Goal: Task Accomplishment & Management: Manage account settings

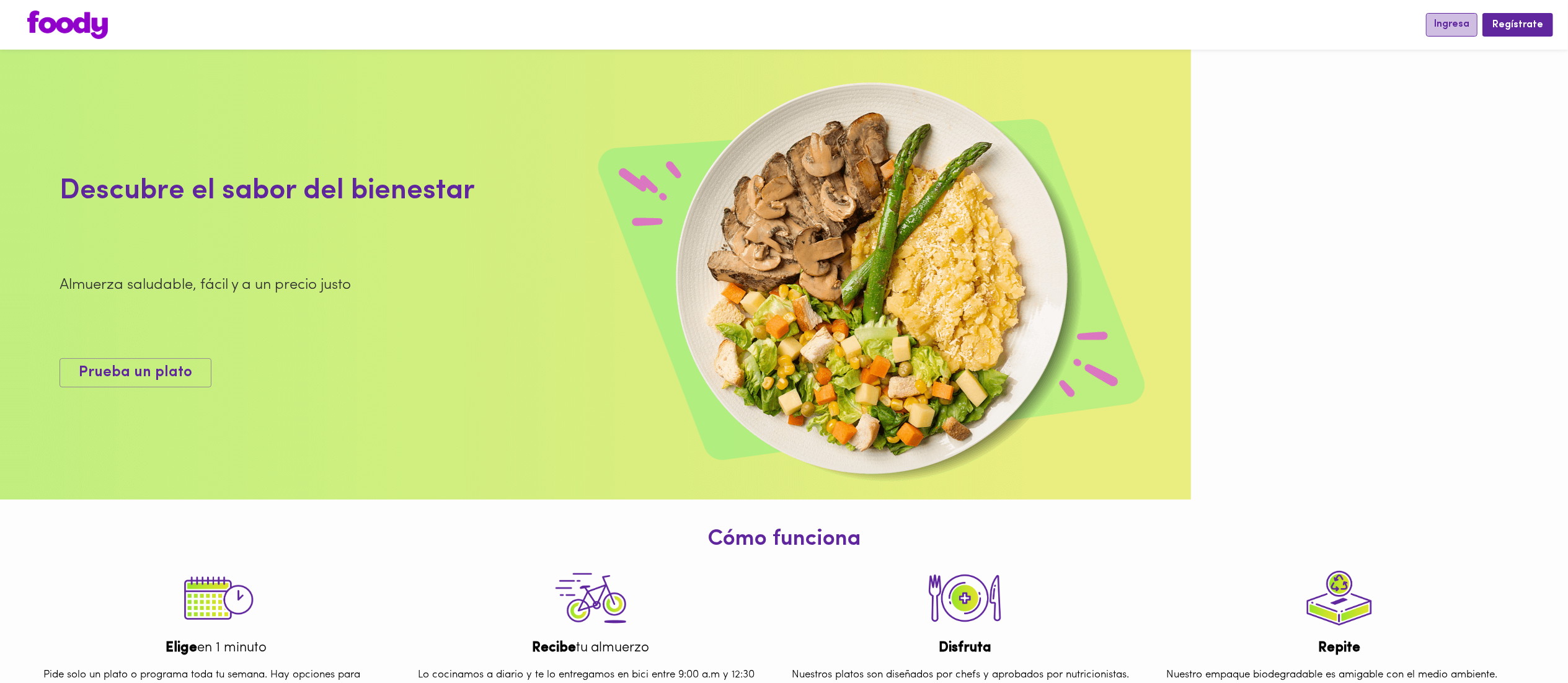
click at [1458, 24] on span "Ingresa" at bounding box center [1452, 24] width 35 height 12
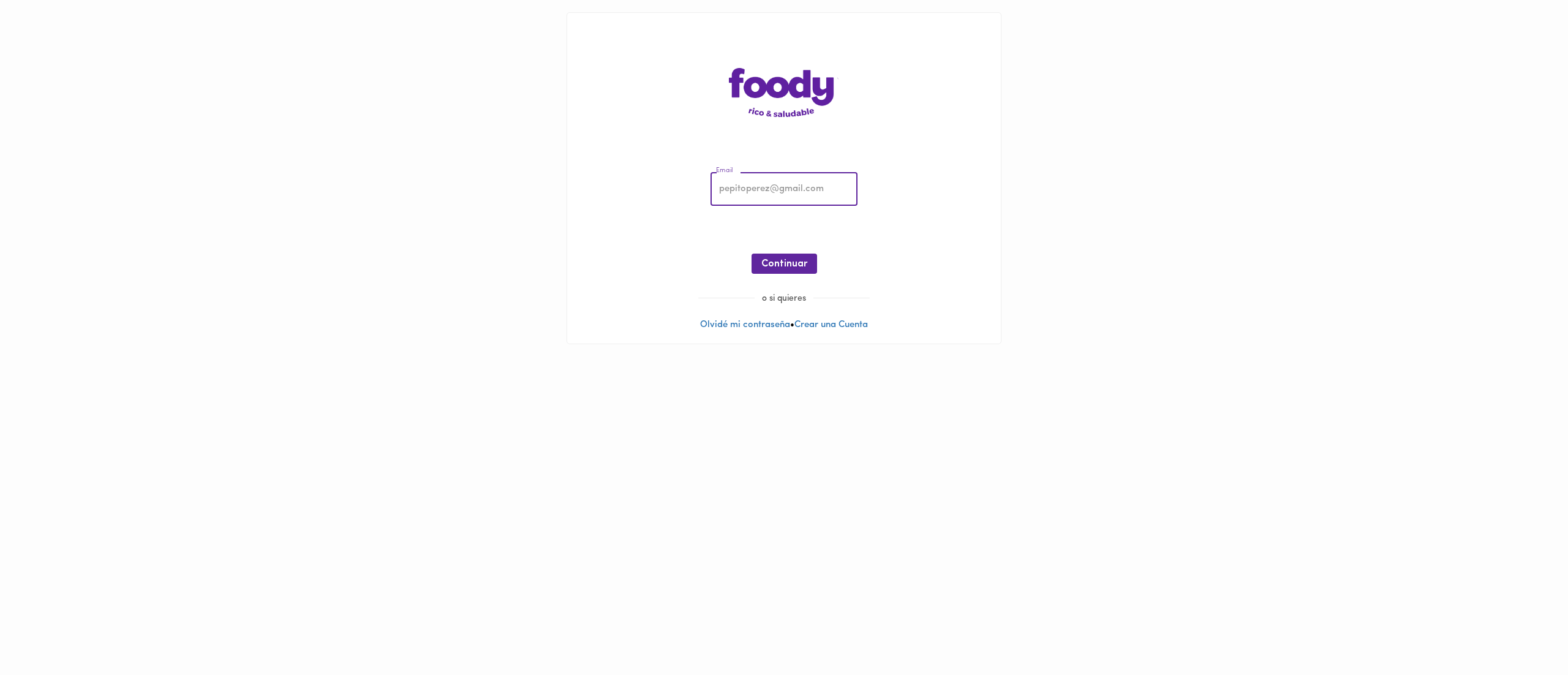
click at [794, 188] on input "email" at bounding box center [784, 189] width 147 height 33
type input "[EMAIL_ADDRESS][DOMAIN_NAME]"
click at [790, 261] on span "Continuar" at bounding box center [784, 264] width 46 height 12
click at [780, 266] on span "Ingresar" at bounding box center [784, 264] width 38 height 12
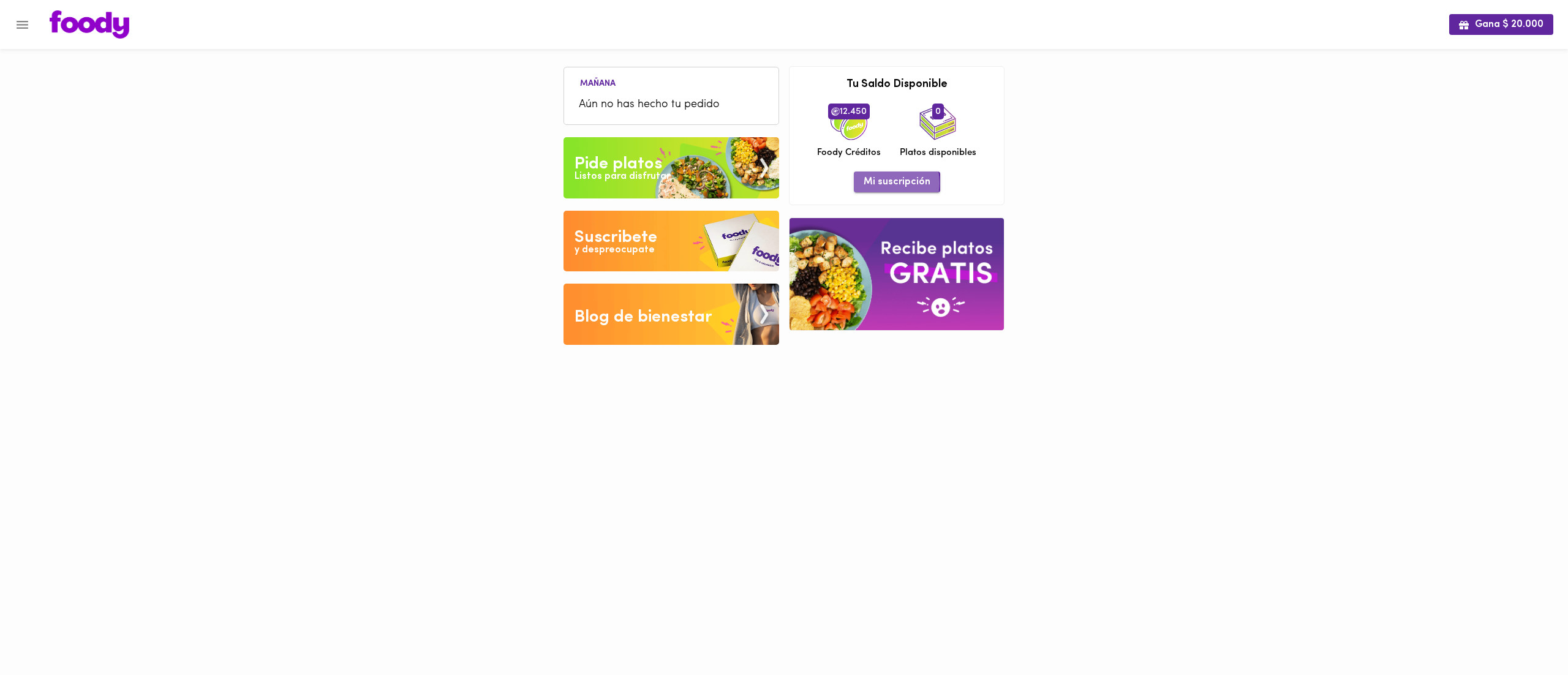
click at [882, 183] on span "Mi suscripción" at bounding box center [897, 182] width 67 height 12
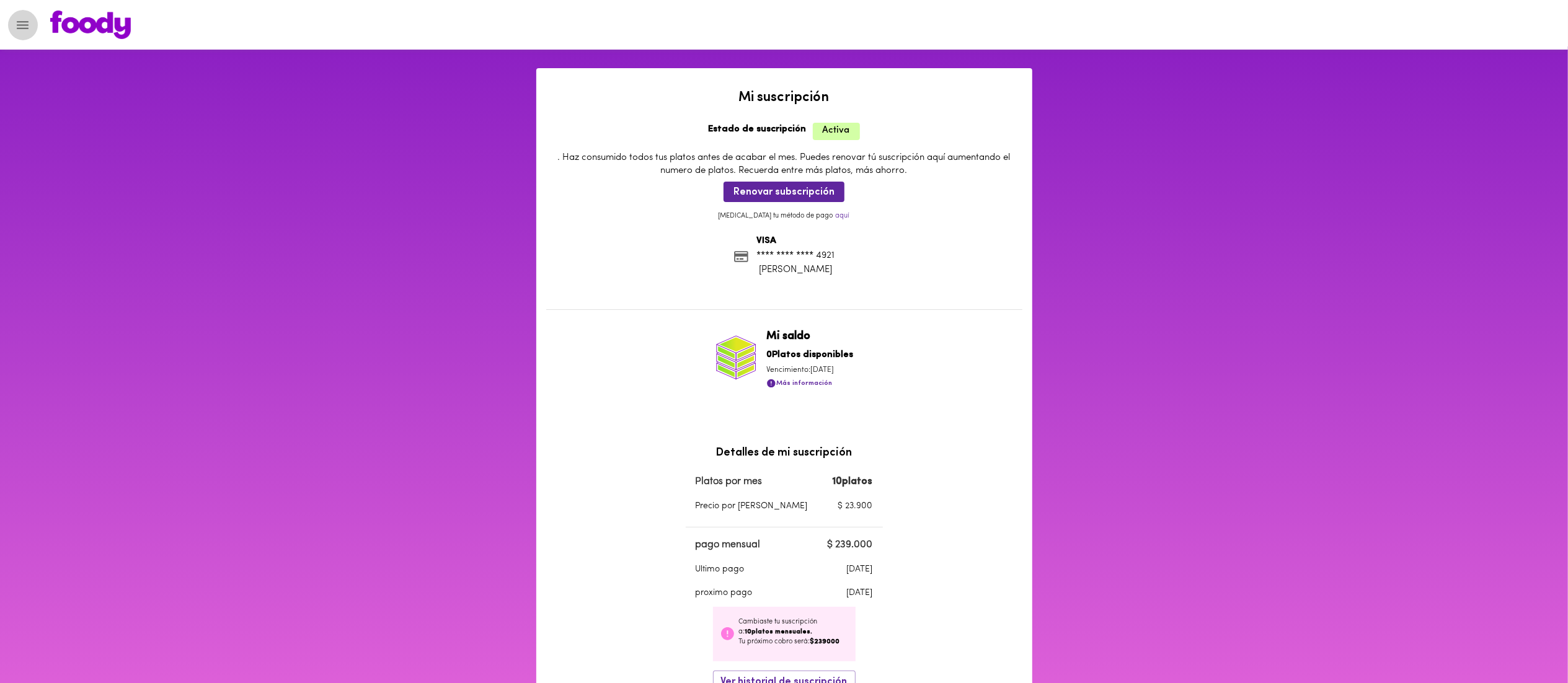
click at [24, 15] on button "Menu" at bounding box center [23, 25] width 30 height 30
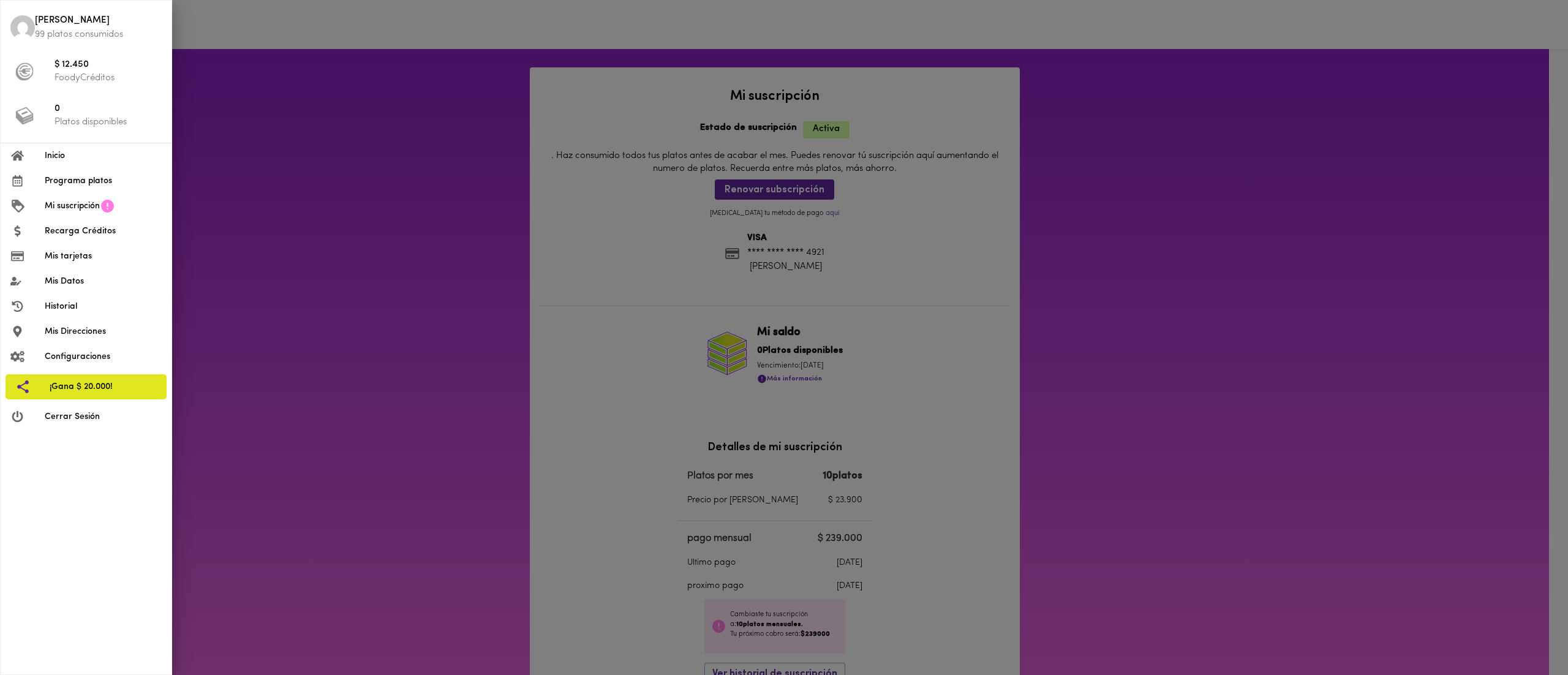
click at [84, 232] on span "Recarga Créditos" at bounding box center [103, 231] width 117 height 12
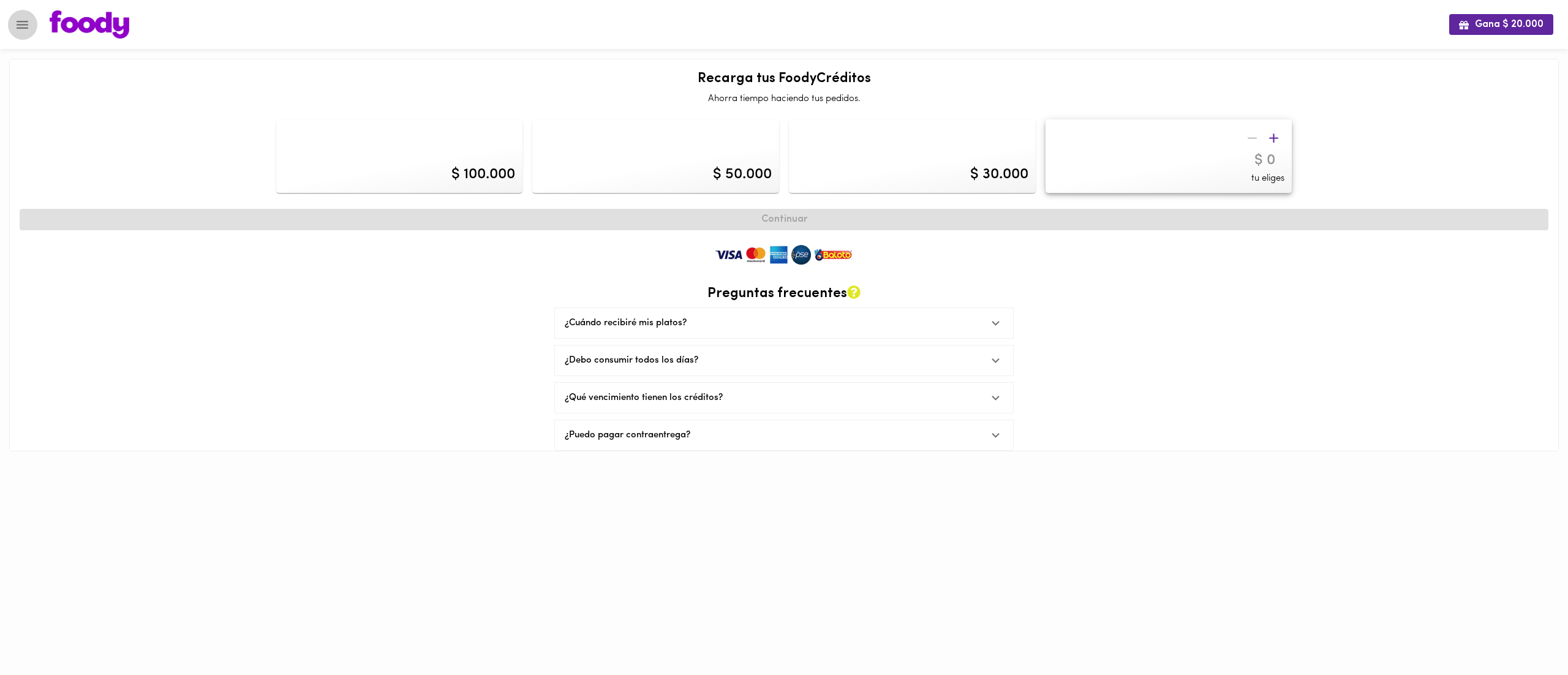
click at [25, 18] on icon "Menu" at bounding box center [23, 25] width 15 height 15
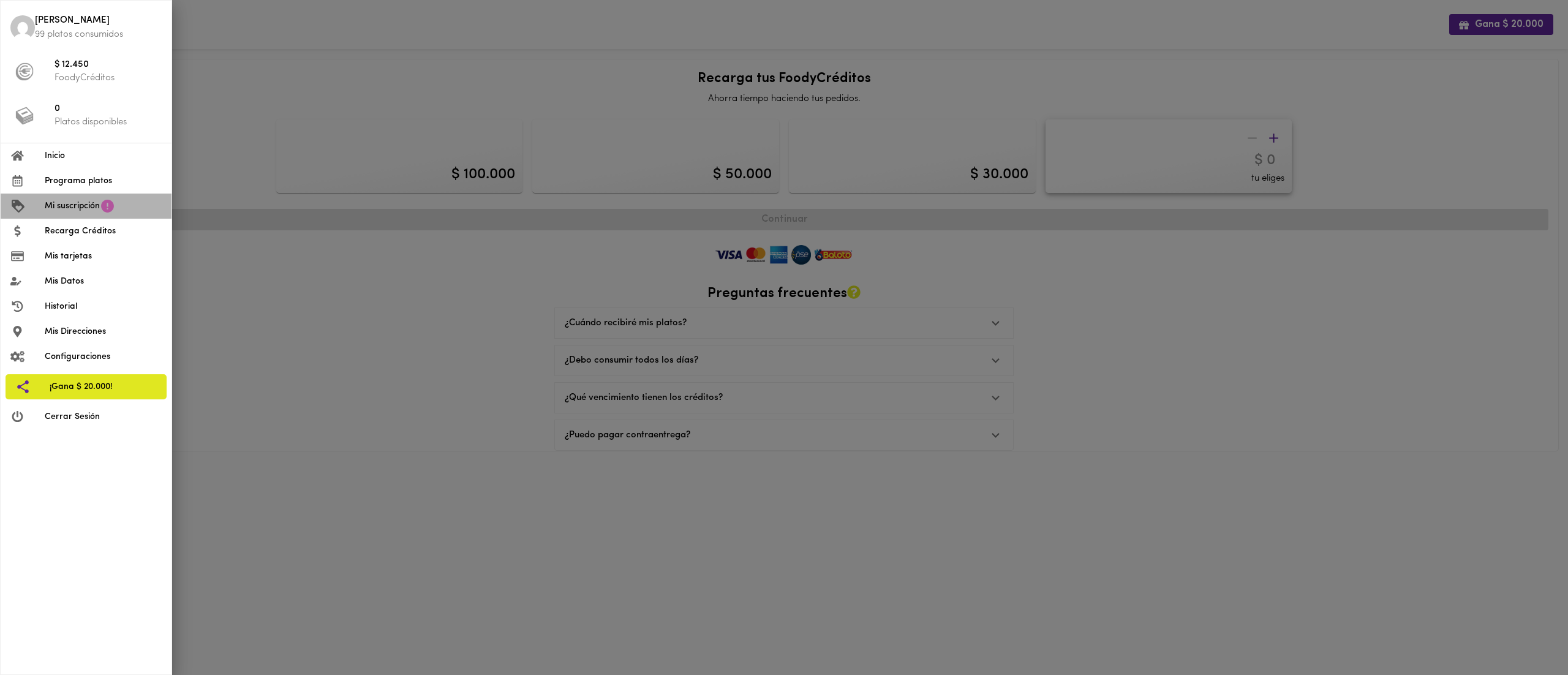
click at [73, 210] on span "Mi suscripción" at bounding box center [73, 206] width 55 height 12
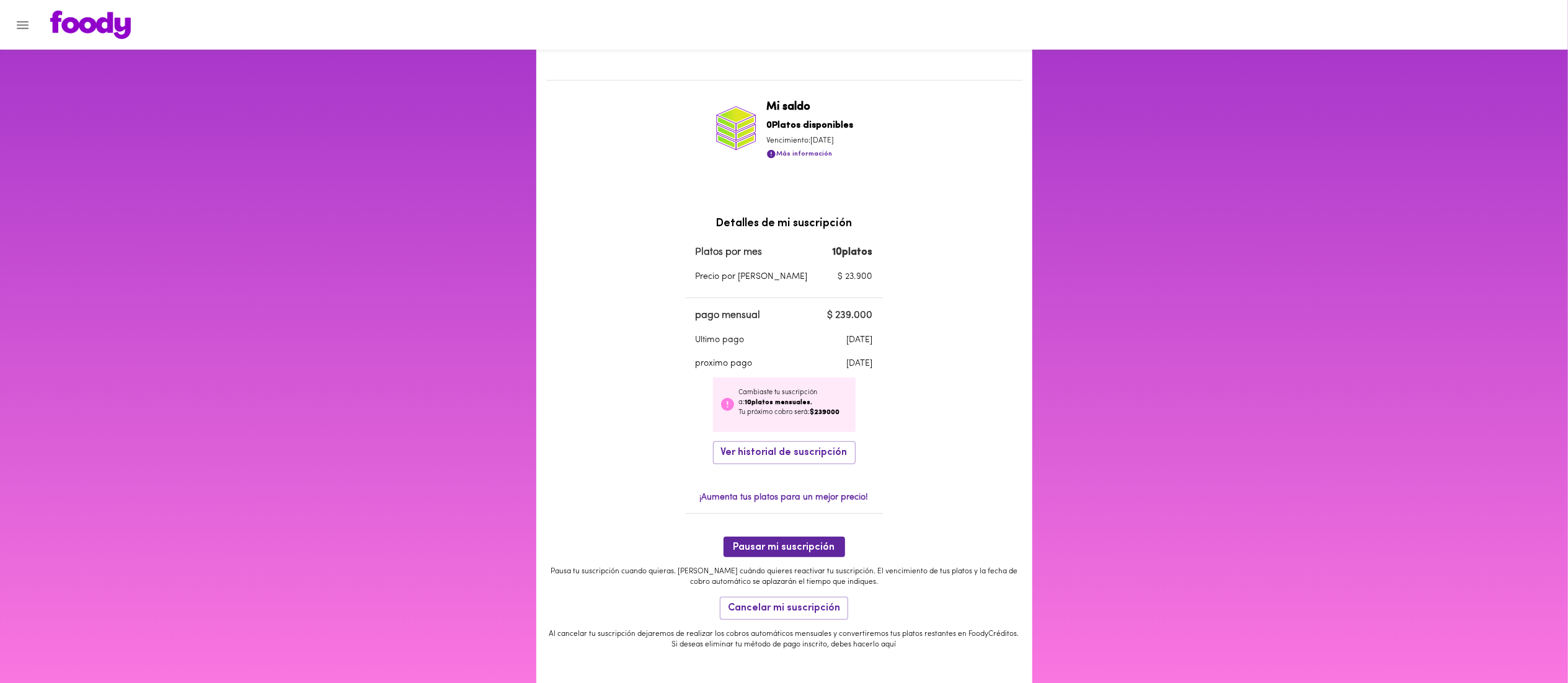
scroll to position [230, 0]
click at [791, 155] on span "Más información" at bounding box center [799, 153] width 66 height 15
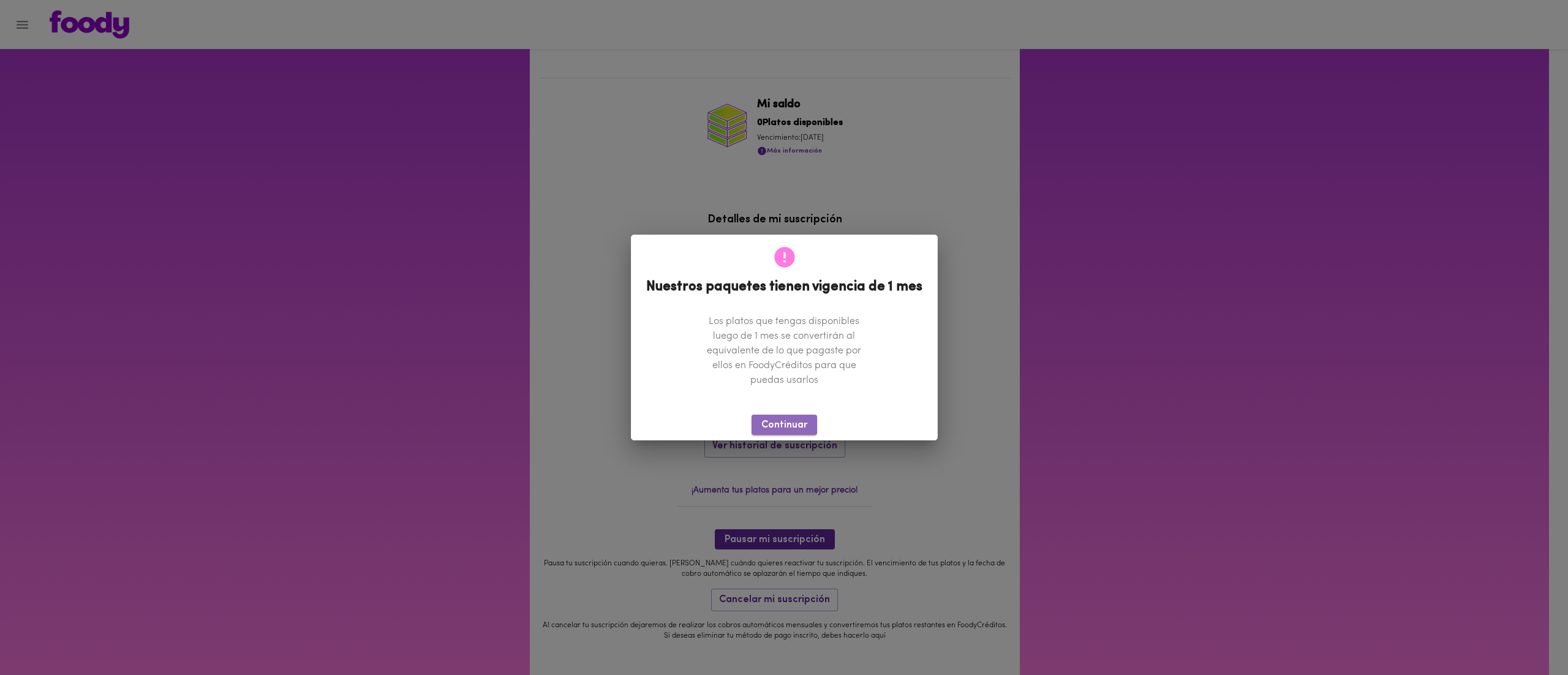
click at [778, 421] on span "Continuar" at bounding box center [784, 425] width 46 height 12
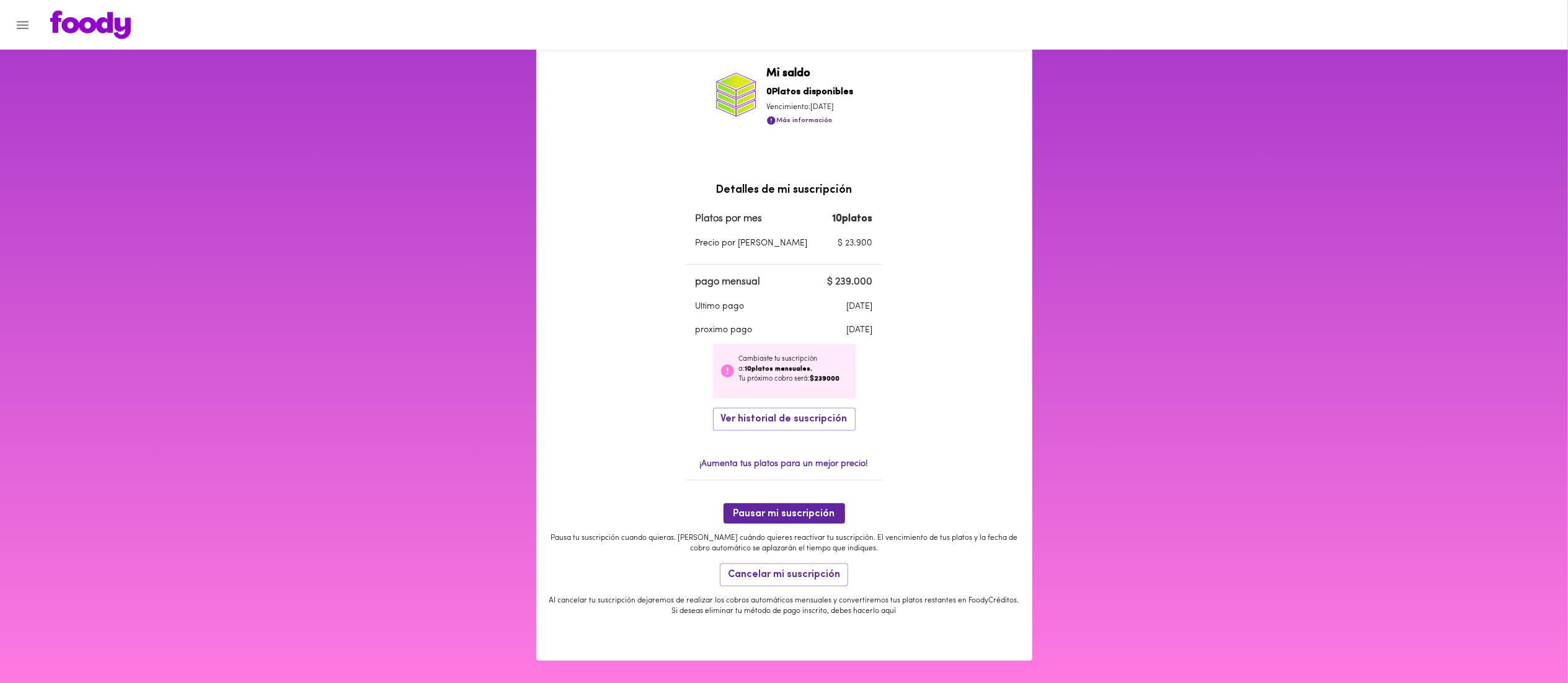
scroll to position [268, 0]
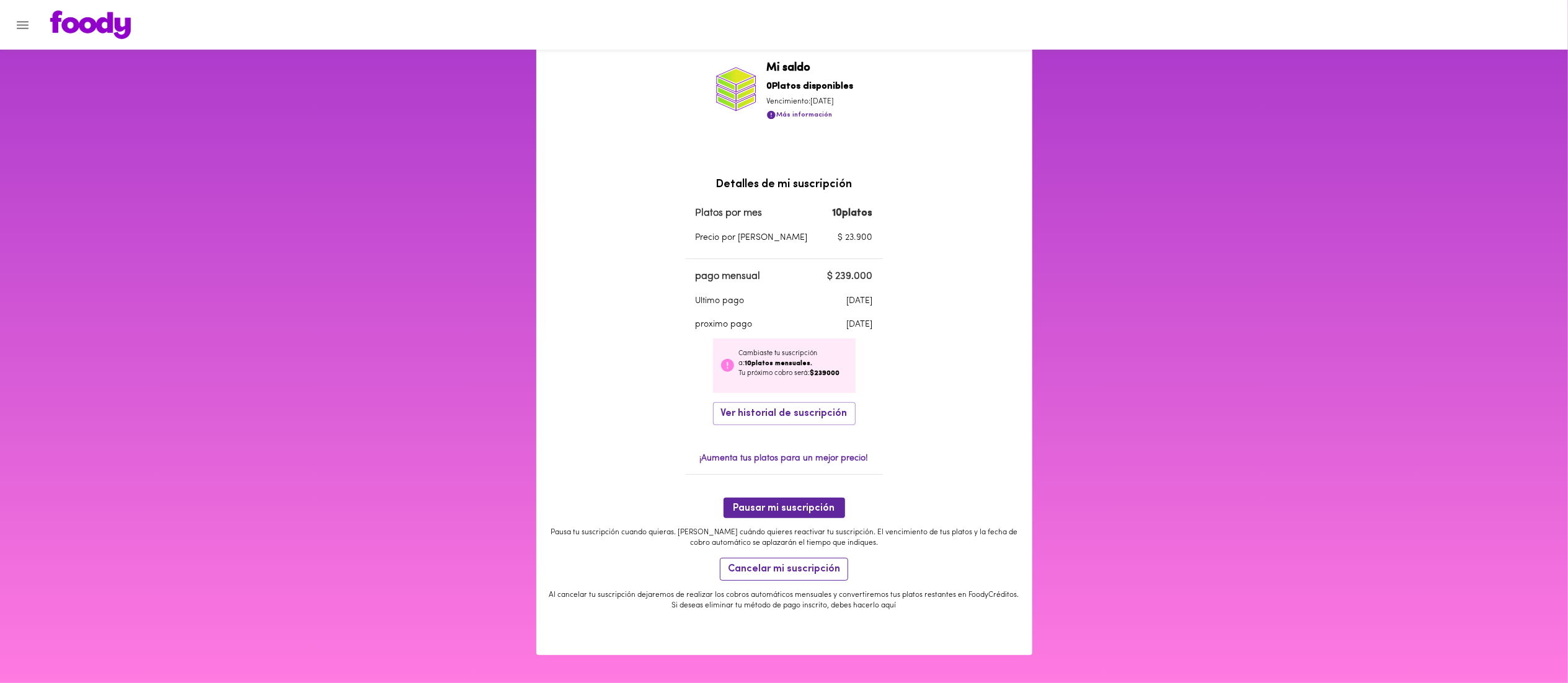
click at [811, 572] on span "Cancelar mi suscripción" at bounding box center [784, 569] width 112 height 12
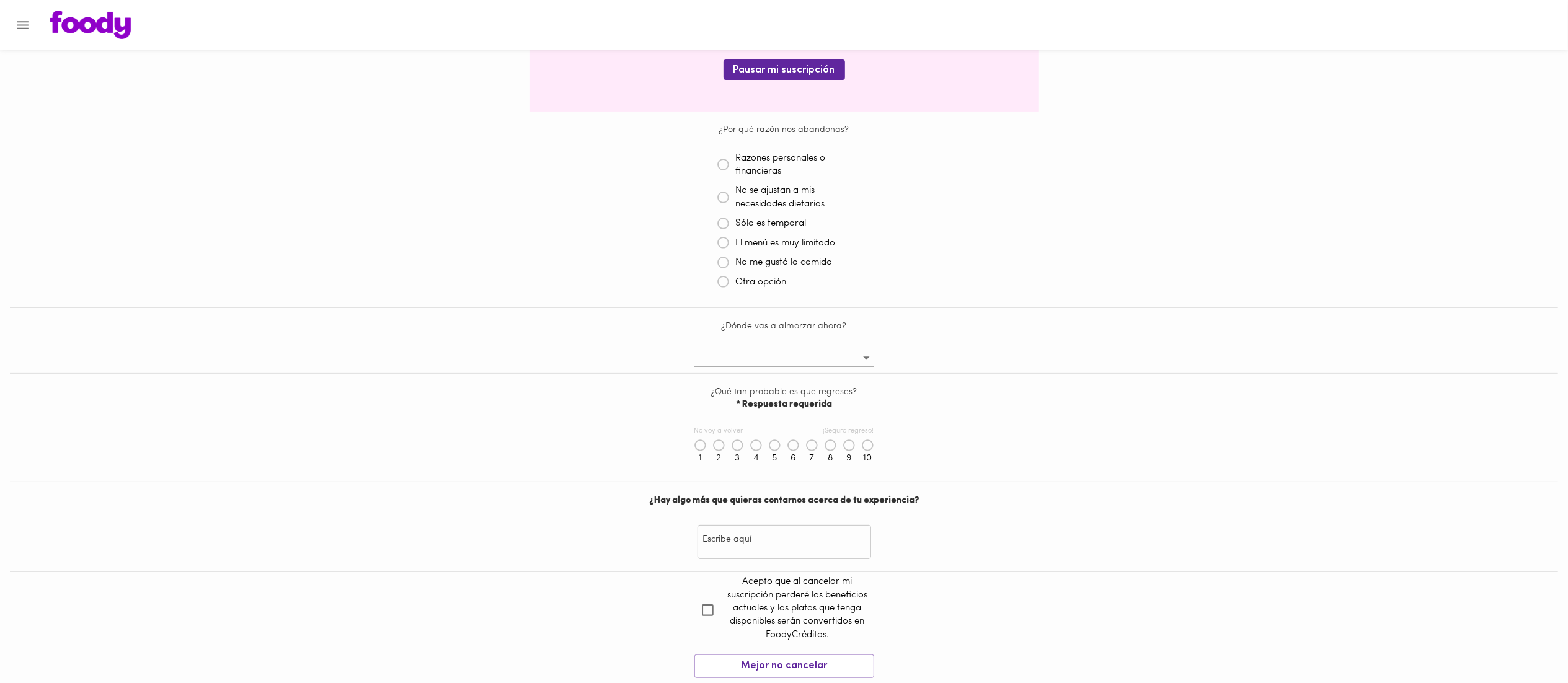
scroll to position [279, 0]
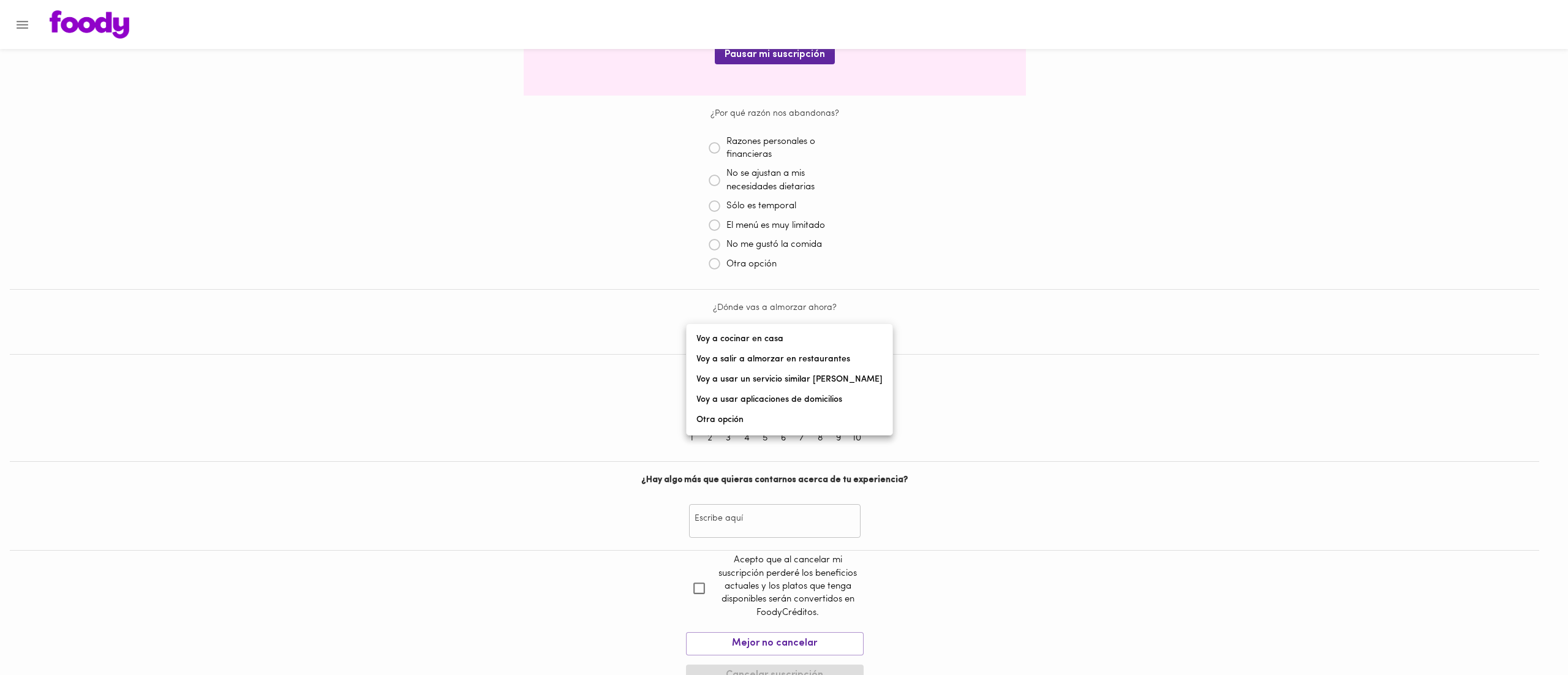
click at [806, 345] on body "Cancelación de suscripción [PERSON_NAME] , lamentamos mucho verte partir 😢 Ante…" at bounding box center [784, 237] width 1568 height 908
drag, startPoint x: 1029, startPoint y: 305, endPoint x: 1007, endPoint y: 313, distance: 23.4
click at [1029, 305] on div at bounding box center [784, 338] width 1568 height 675
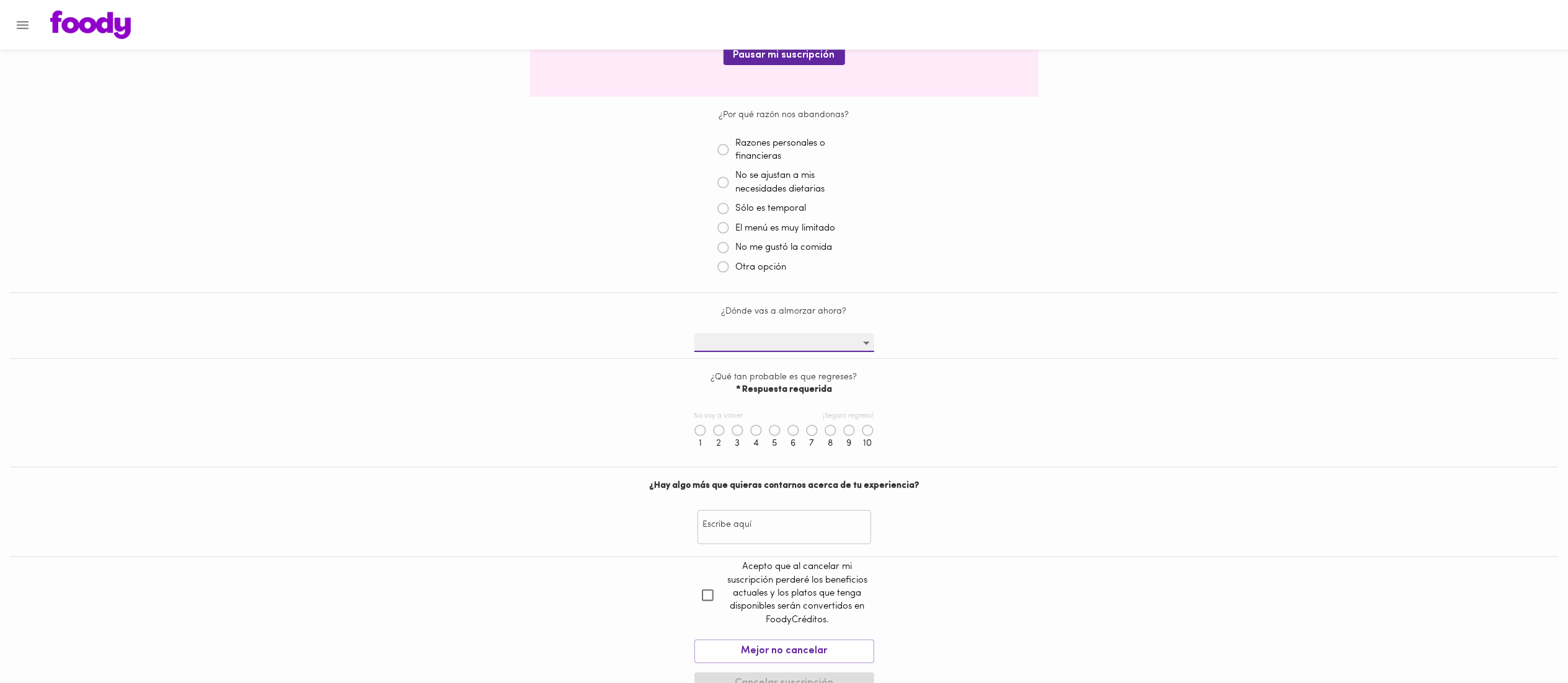
scroll to position [308, 0]
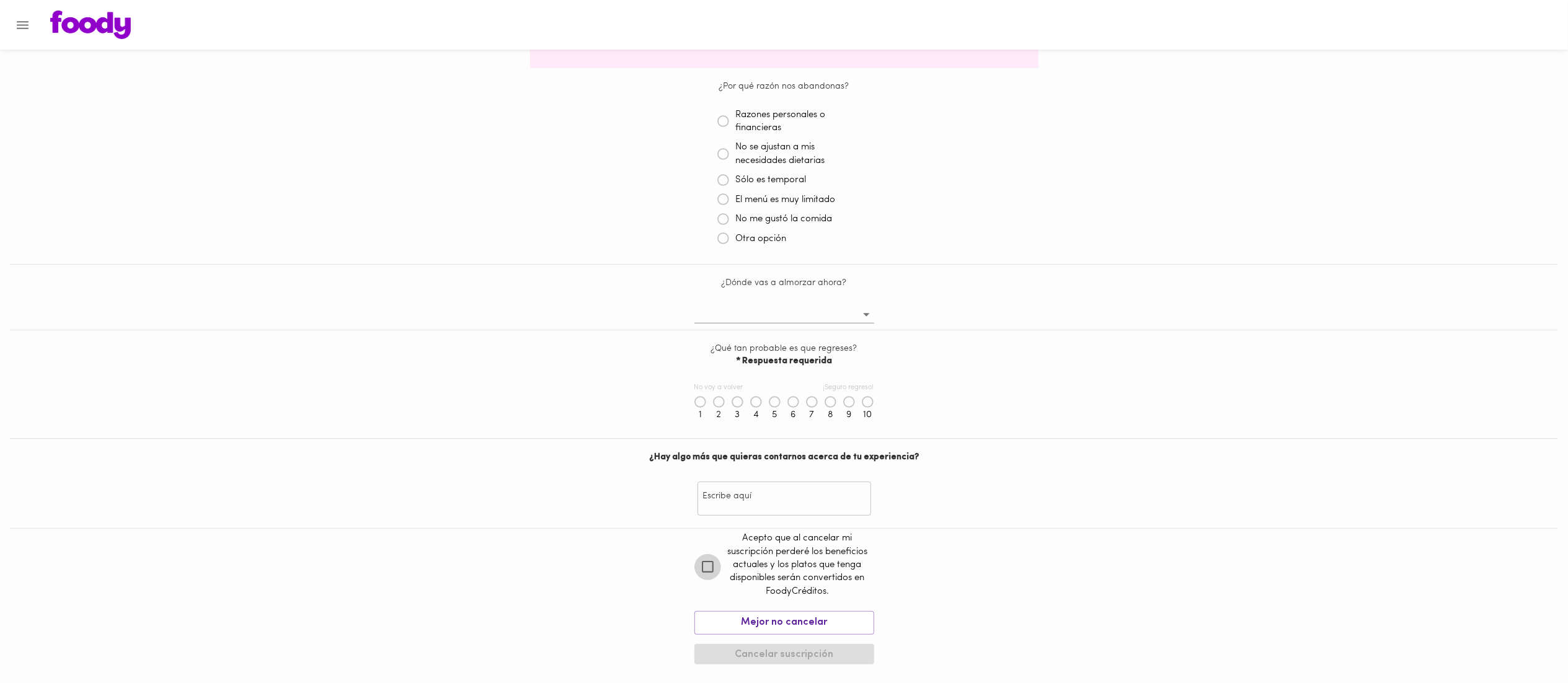
click at [710, 572] on input "checkbox" at bounding box center [708, 567] width 27 height 27
checkbox input "true"
click at [784, 648] on span "Cancelar suscripción" at bounding box center [784, 654] width 160 height 12
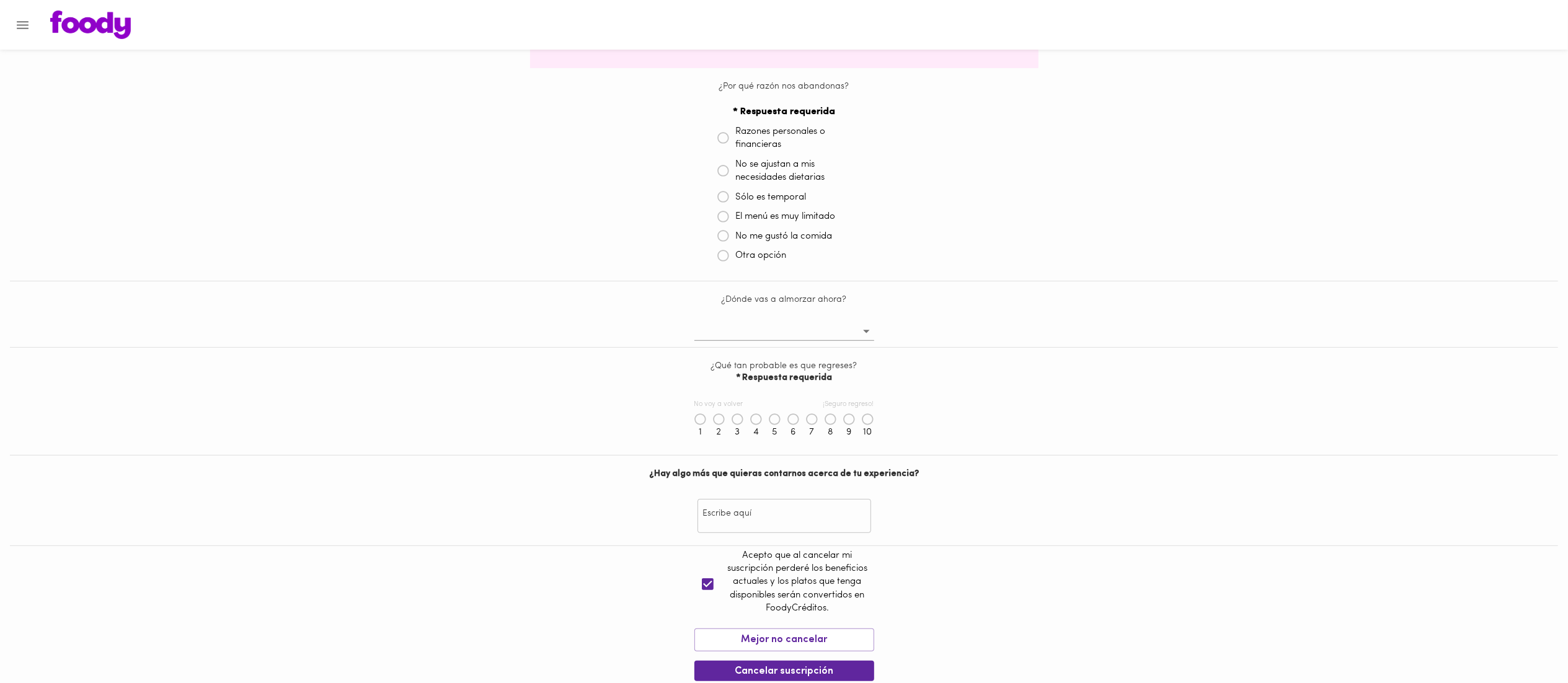
scroll to position [324, 0]
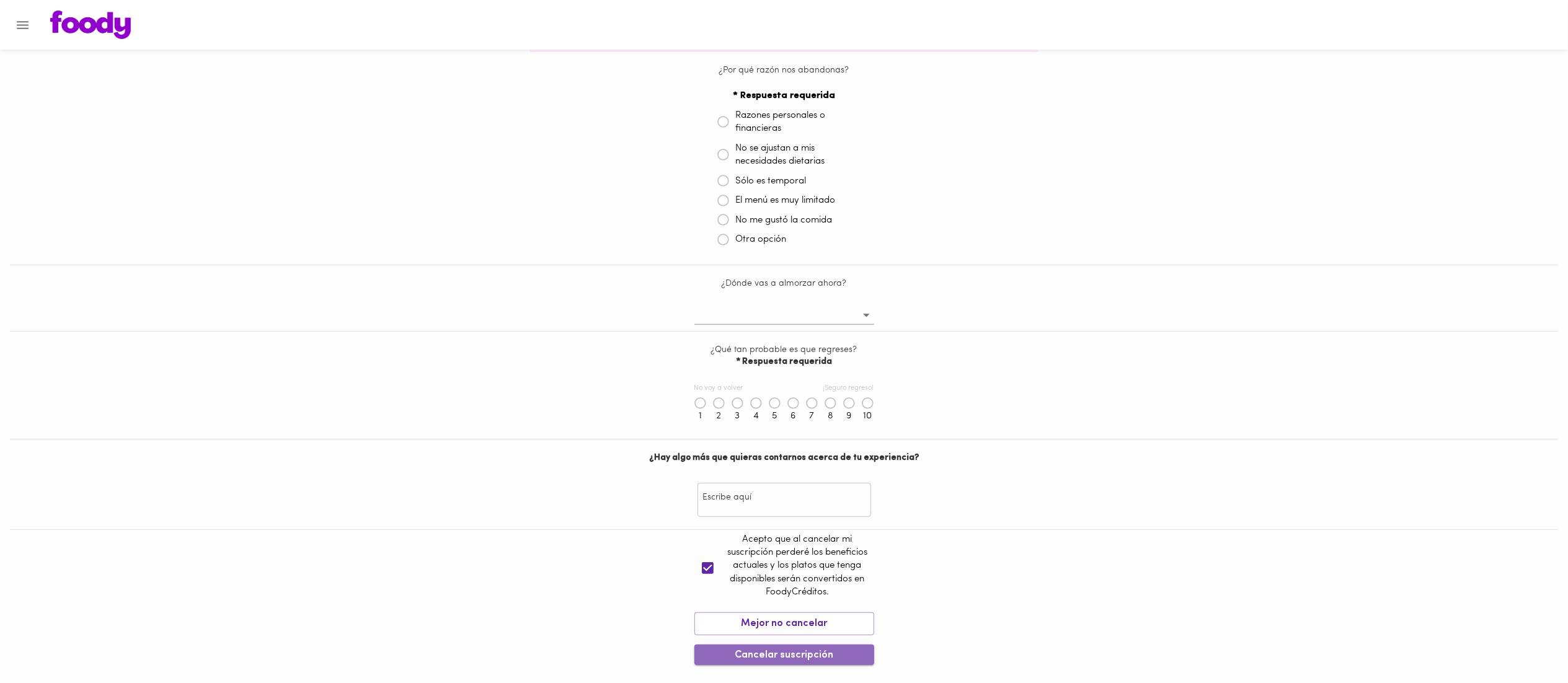
click at [811, 651] on span "Cancelar suscripción" at bounding box center [784, 655] width 160 height 12
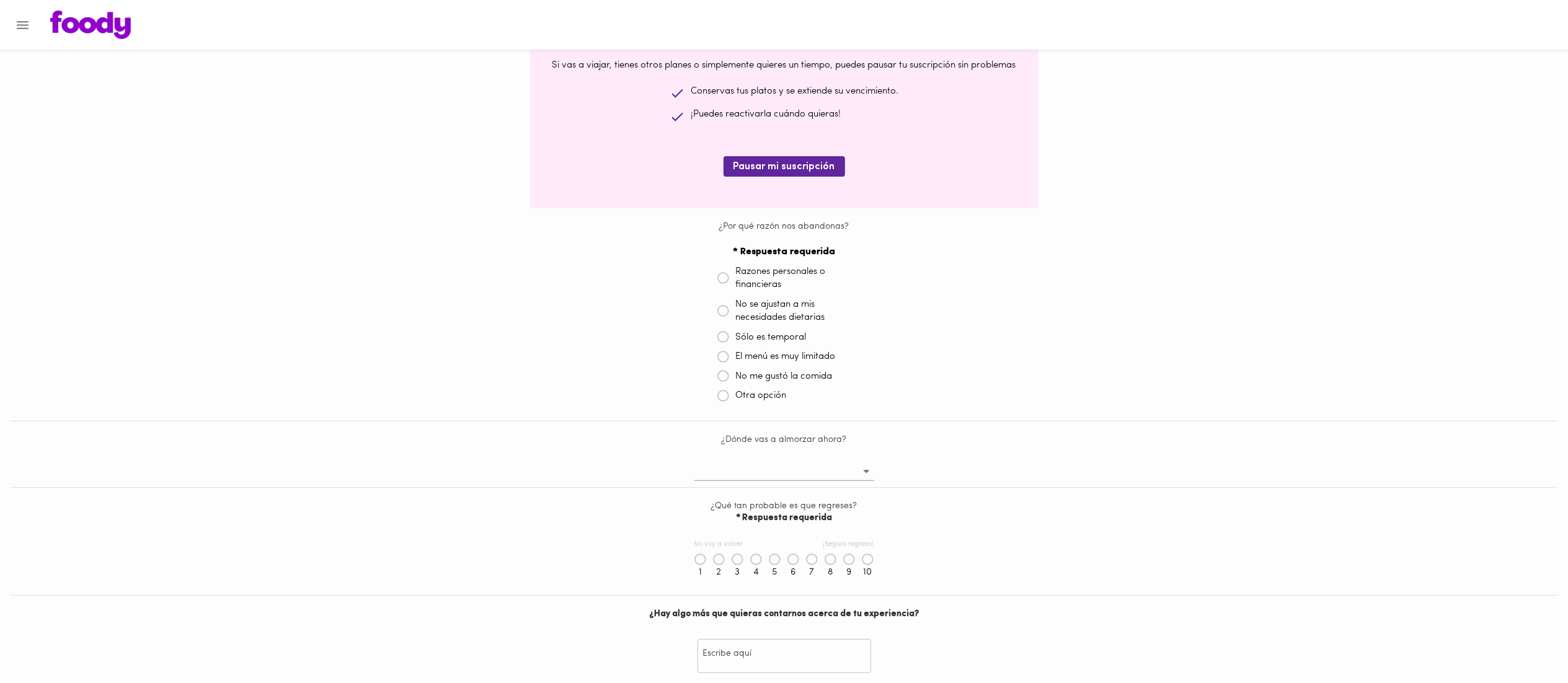
scroll to position [164, 0]
click at [718, 395] on icon at bounding box center [723, 398] width 13 height 13
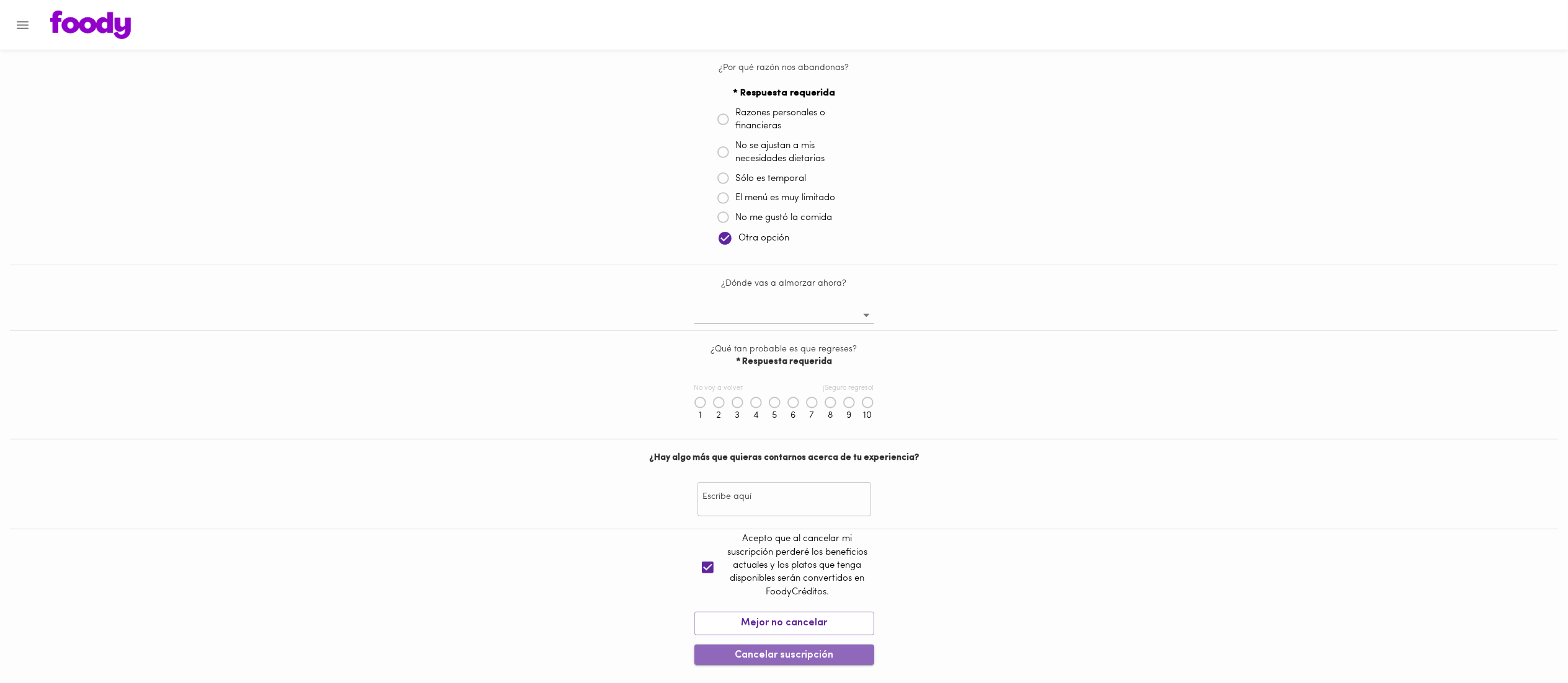
click at [804, 653] on span "Cancelar suscripción" at bounding box center [784, 655] width 160 height 12
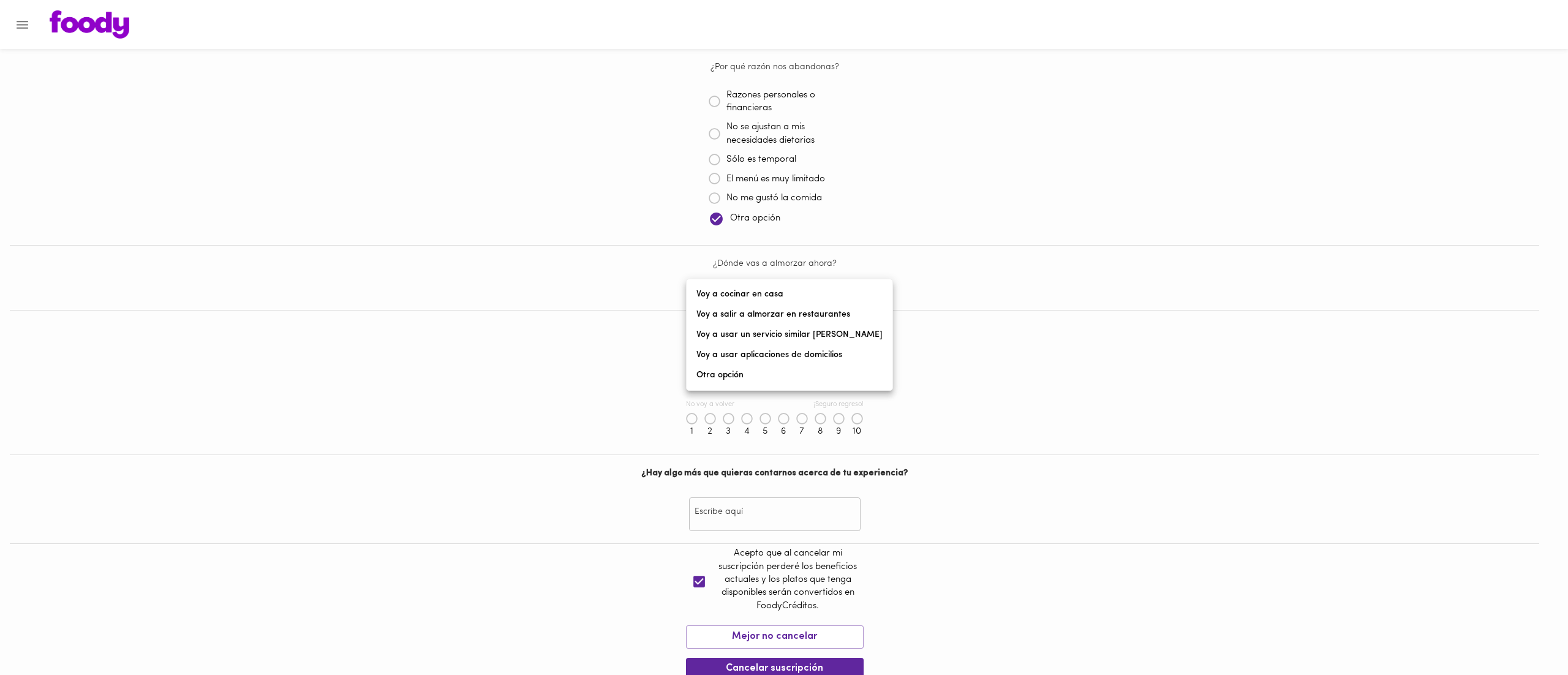
click at [821, 294] on body "Cancelación de suscripción [PERSON_NAME] , lamentamos mucho verte partir 😢 Ante…" at bounding box center [784, 210] width 1568 height 948
click at [1003, 328] on div at bounding box center [784, 338] width 1568 height 675
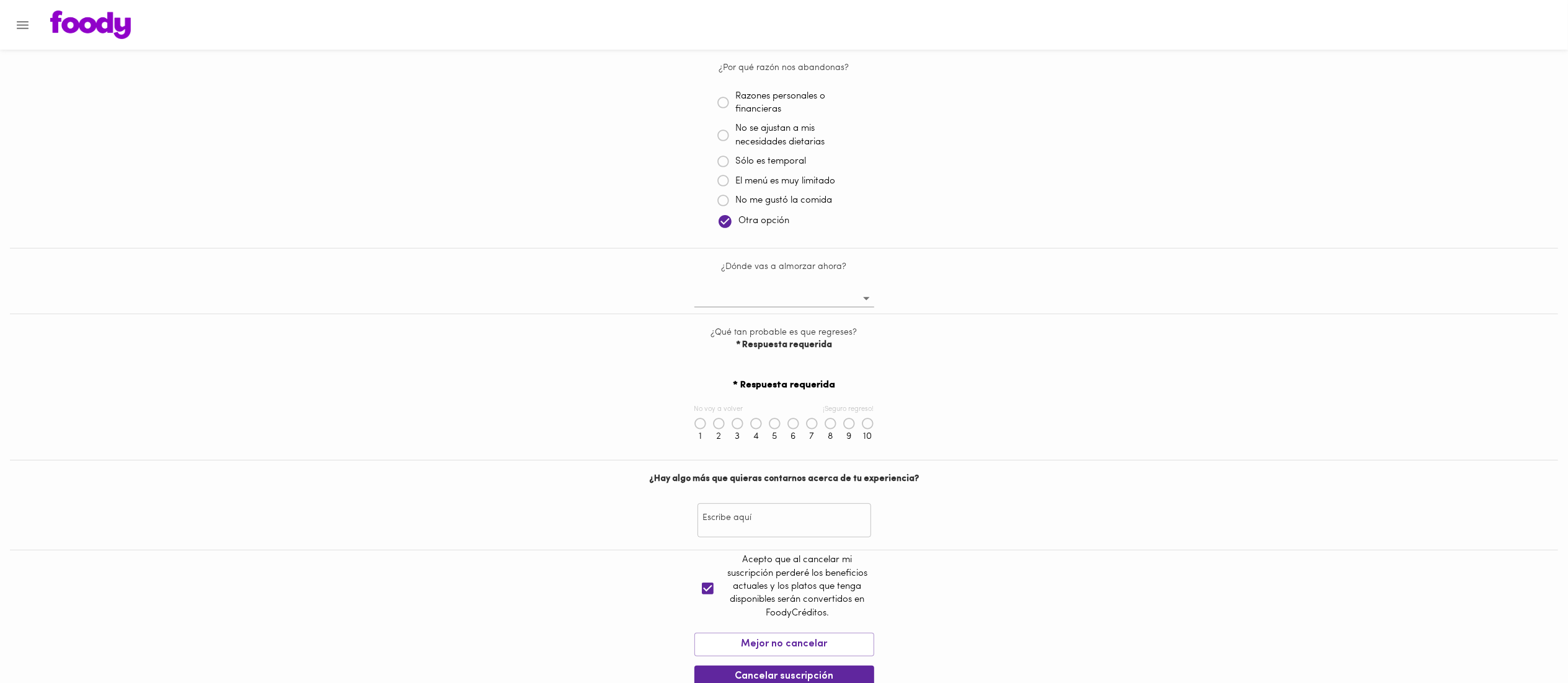
click at [1008, 333] on div "Voy a cocinar en casa Voy a salir a almorzar en restaurantes Voy a usar un serv…" at bounding box center [784, 342] width 1568 height 683
click at [831, 422] on icon at bounding box center [830, 423] width 13 height 13
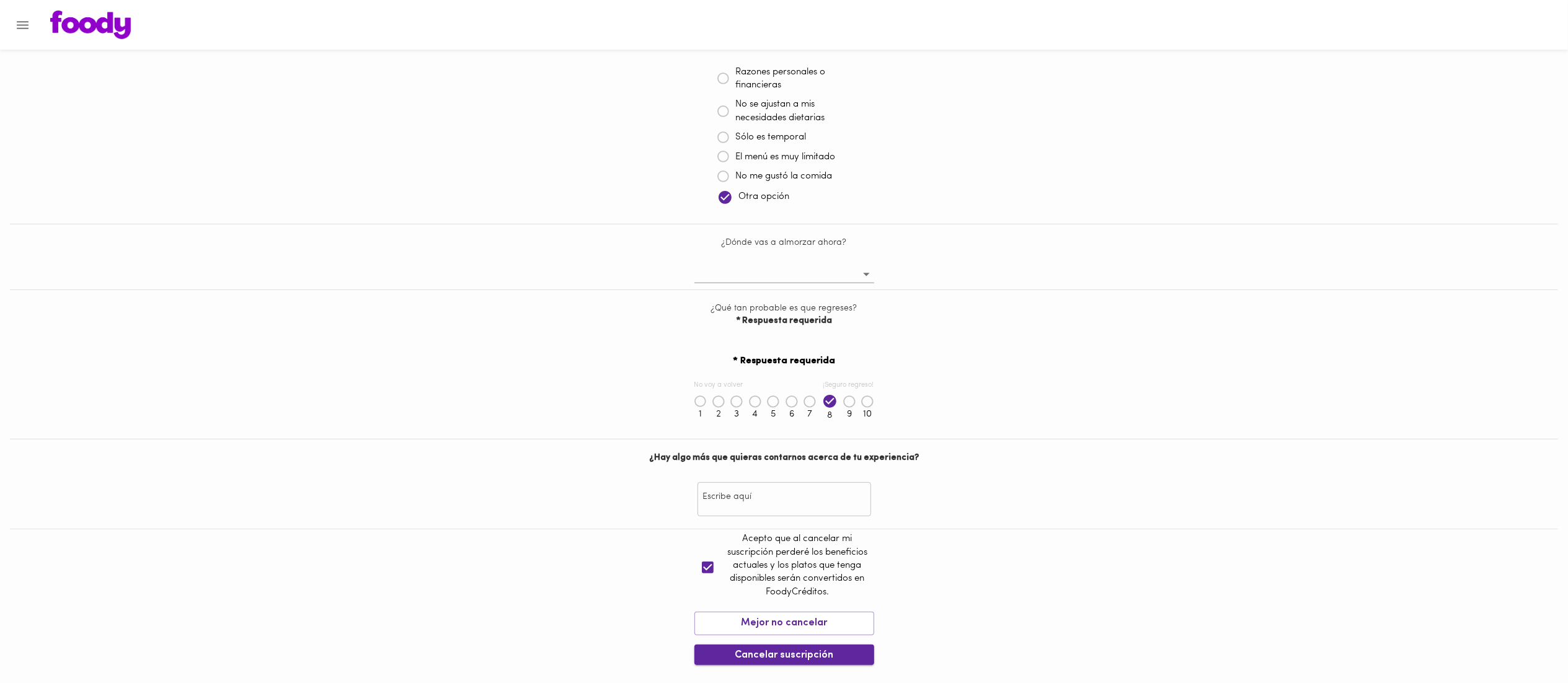
click at [773, 651] on span "Cancelar suscripción" at bounding box center [784, 655] width 160 height 12
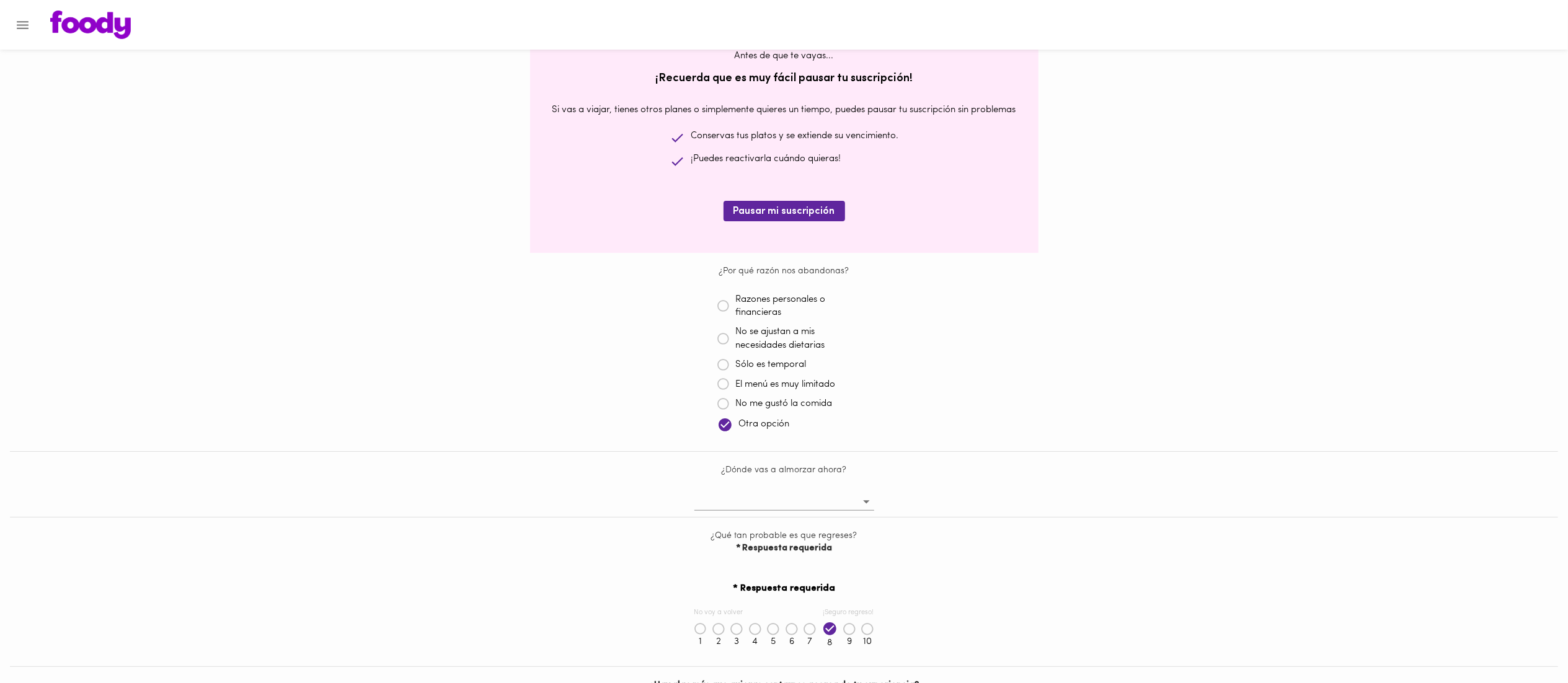
scroll to position [124, 0]
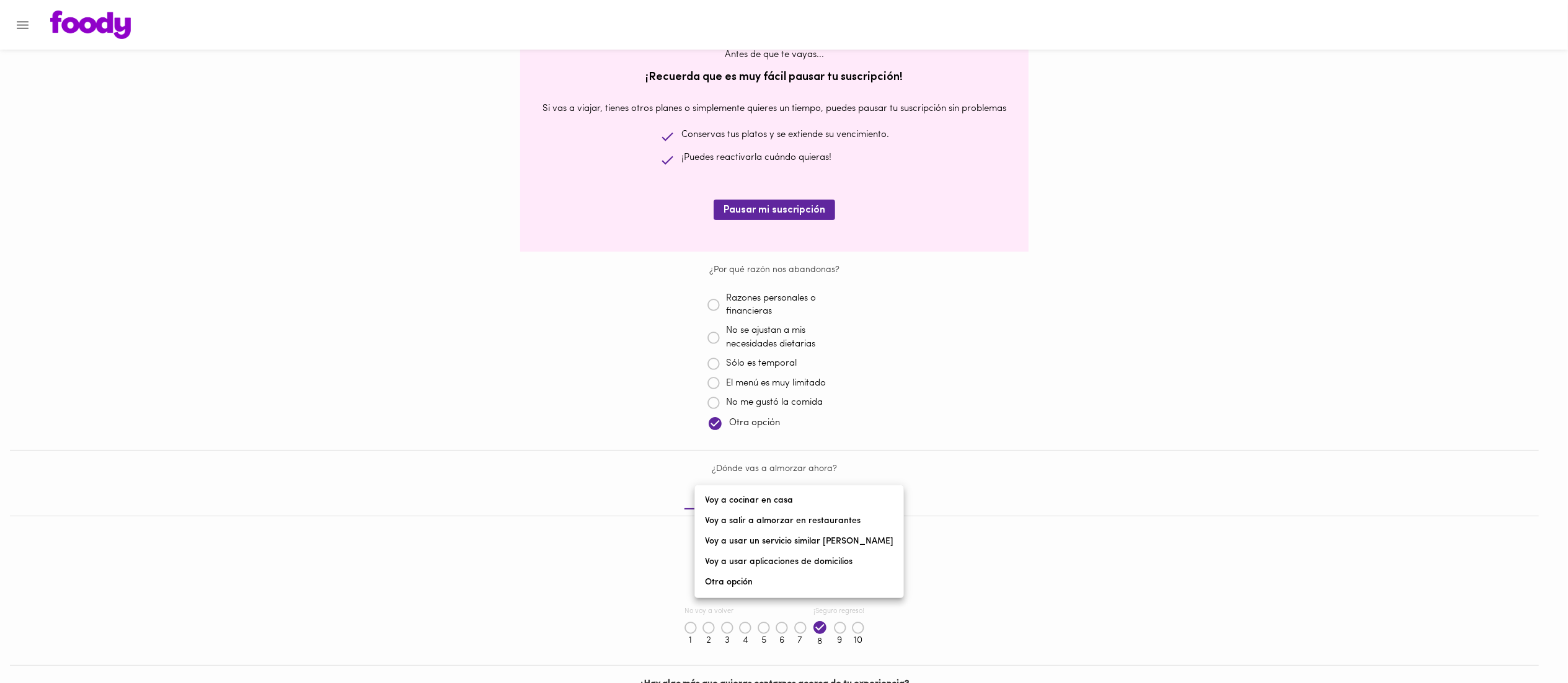
click at [779, 498] on body "Cancelación de suscripción [PERSON_NAME] , lamentamos mucho verte partir 😢 Ante…" at bounding box center [784, 417] width 1568 height 962
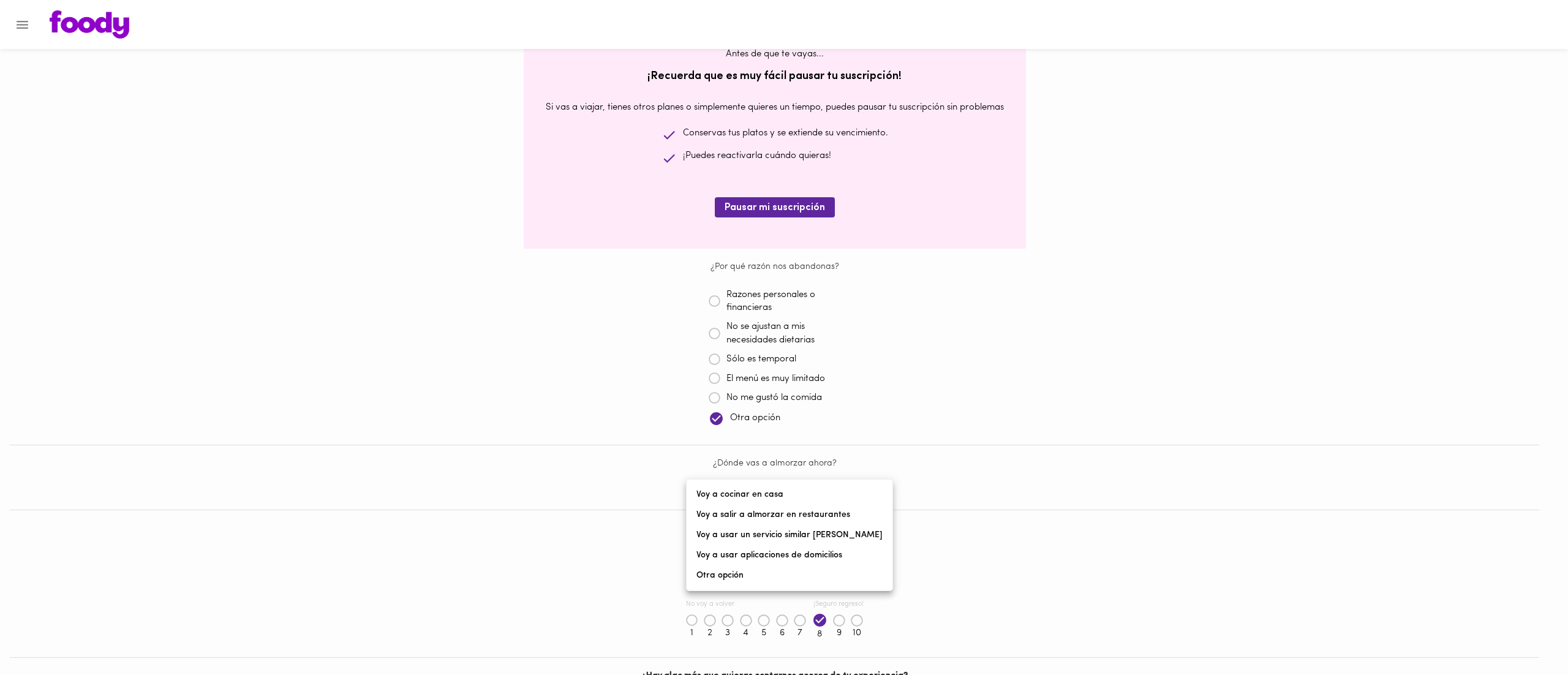
click at [809, 539] on li "Voy a usar un servicio similar [PERSON_NAME]" at bounding box center [789, 535] width 206 height 20
type input "similar-to-[PERSON_NAME]"
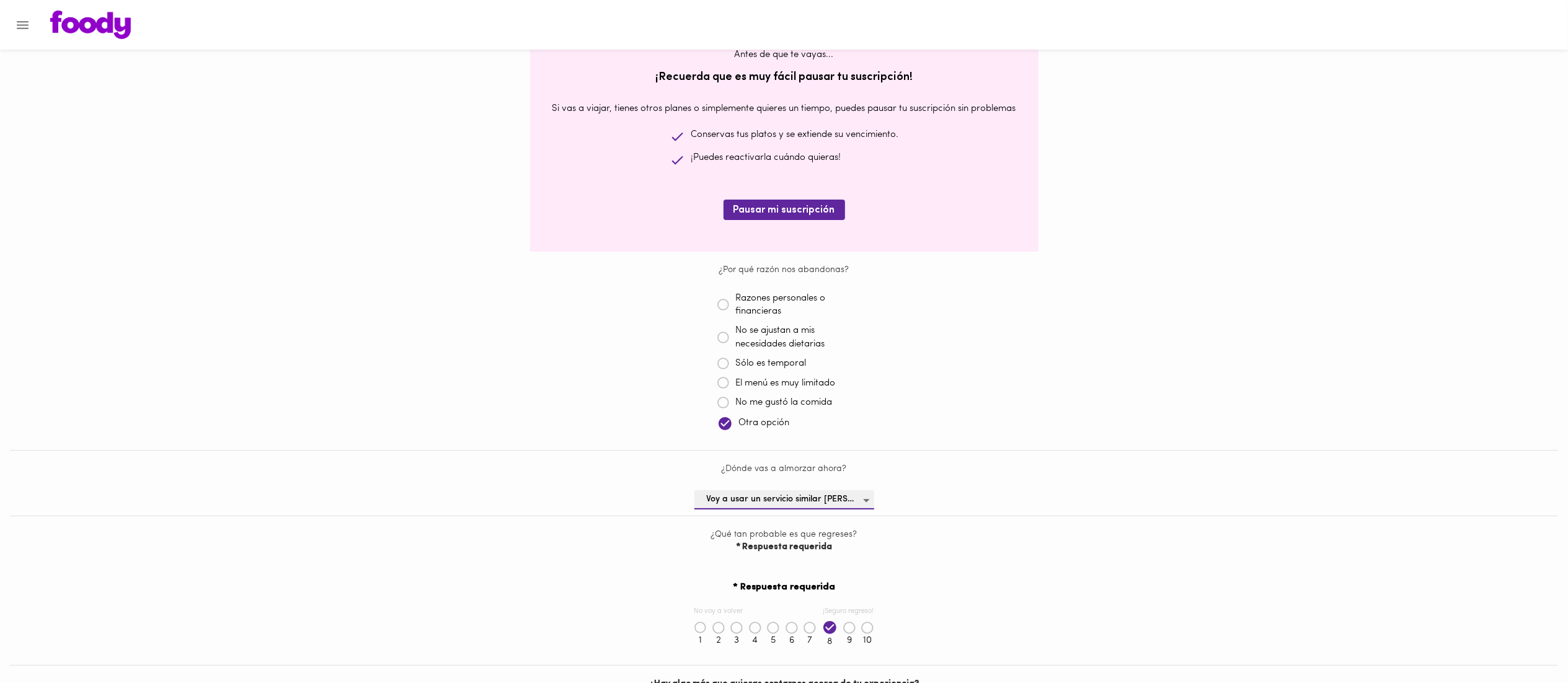
scroll to position [350, 0]
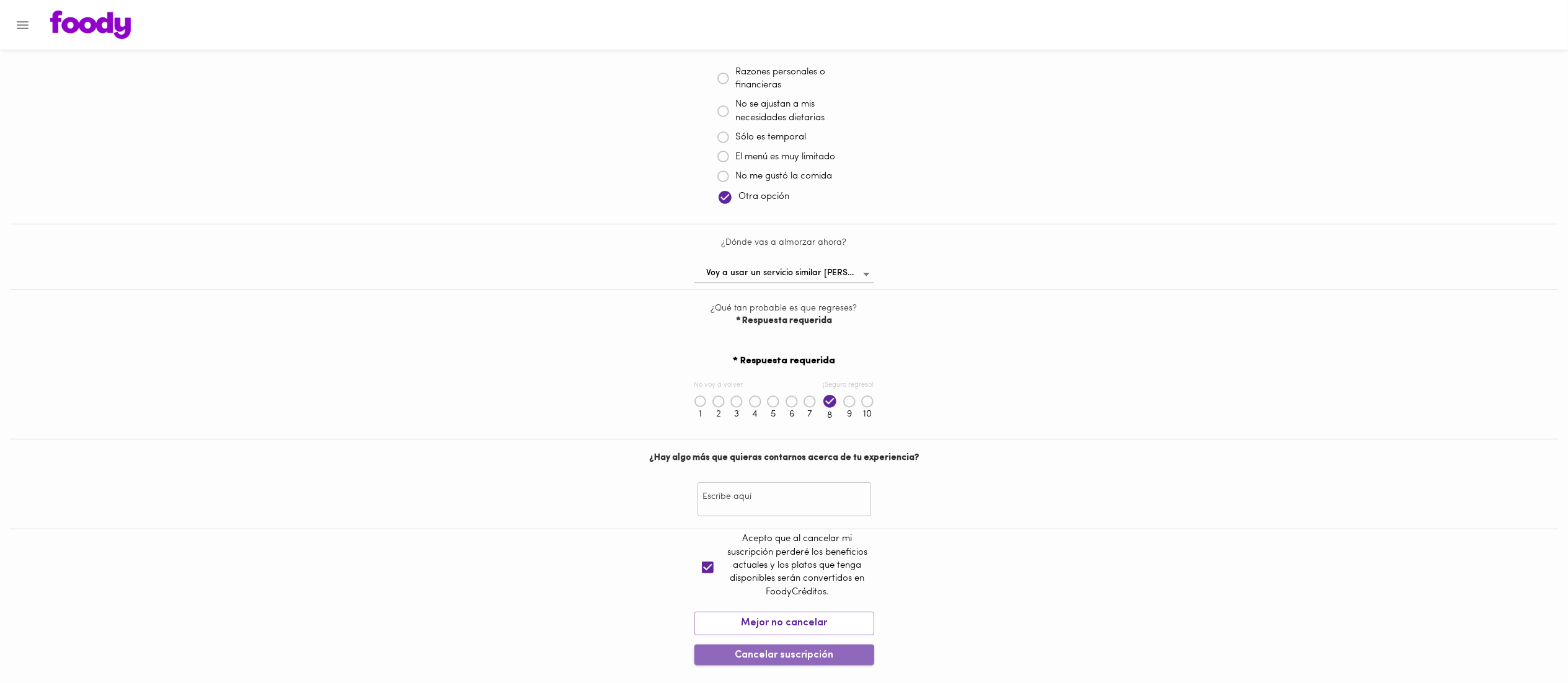
click at [719, 664] on button "Cancelar suscripción" at bounding box center [784, 654] width 180 height 20
